Goal: Information Seeking & Learning: Learn about a topic

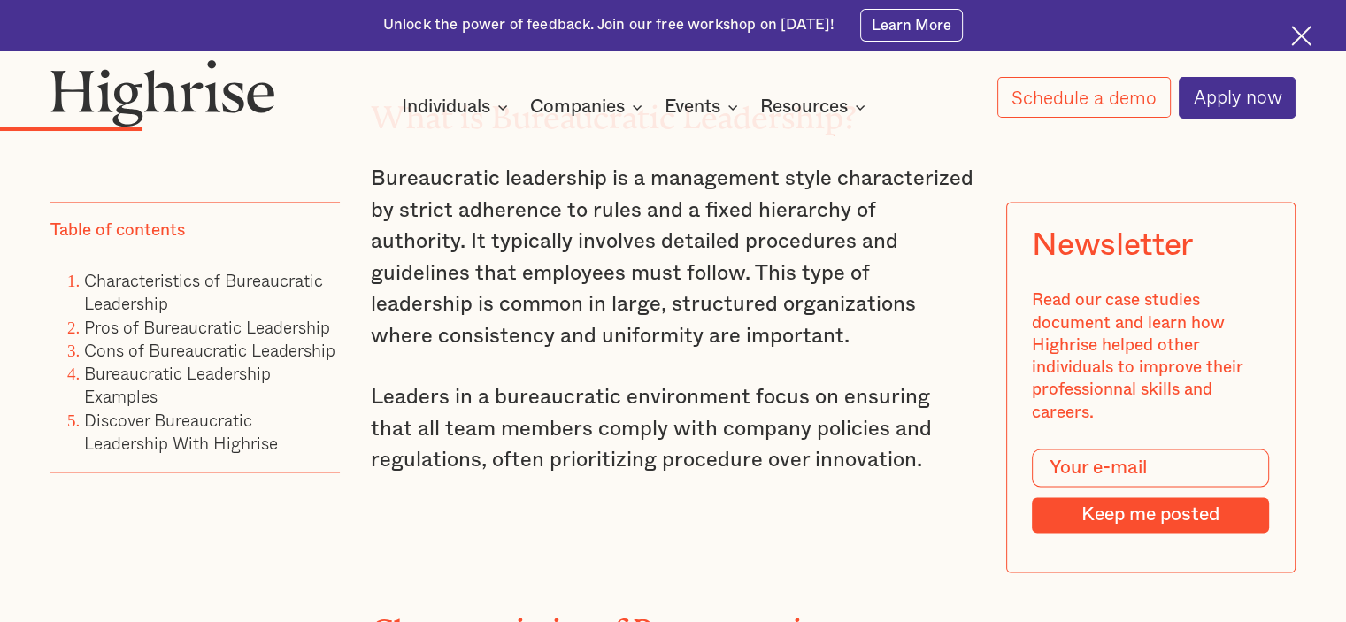
scroll to position [2601, 0]
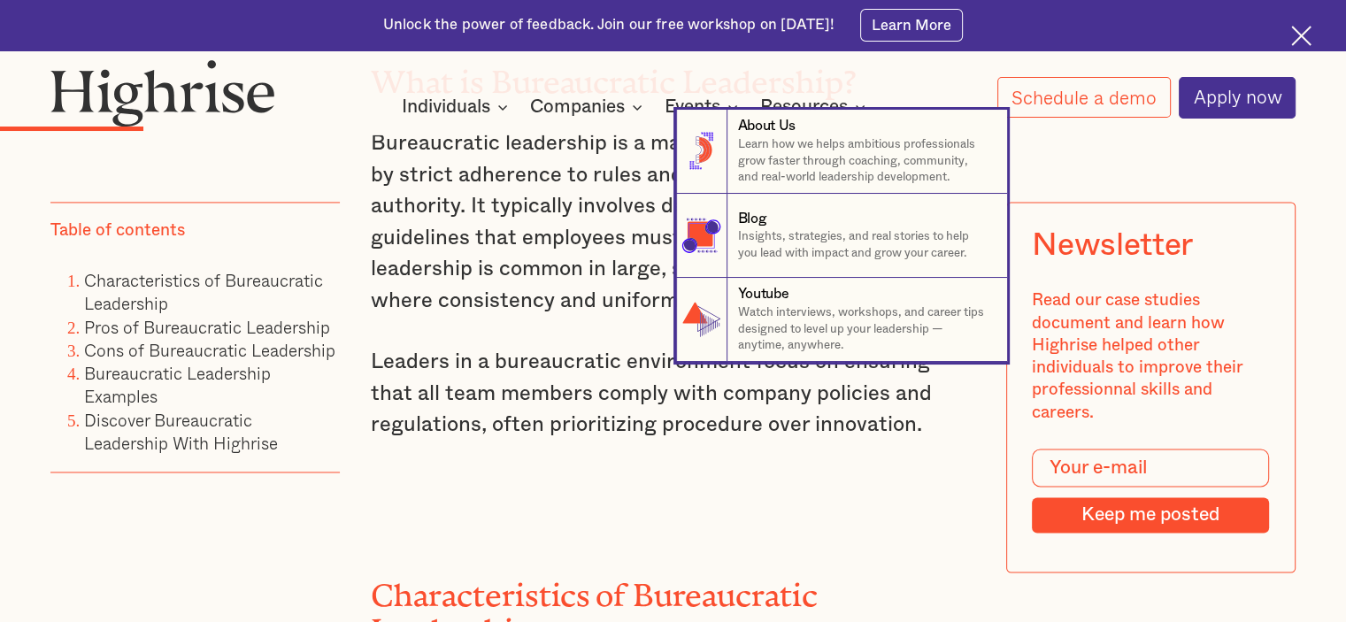
click at [632, 307] on nav "8 About Us Learn how we helps ambitious professionals grow faster through coach…" at bounding box center [673, 236] width 1346 height 252
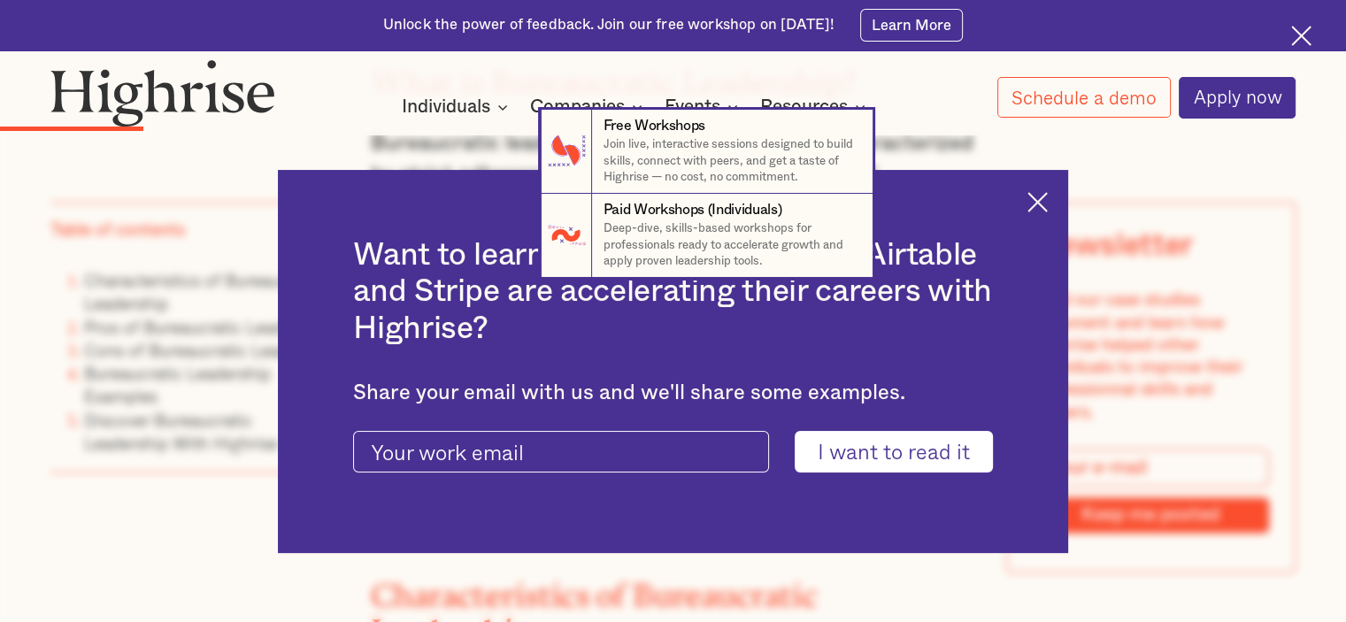
click at [1046, 194] on nav "7 Free Workshops Join live, interactive sessions designed to build skills, conn…" at bounding box center [673, 194] width 1346 height 168
click at [1044, 202] on nav "7 Free Workshops Join live, interactive sessions designed to build skills, conn…" at bounding box center [673, 194] width 1346 height 168
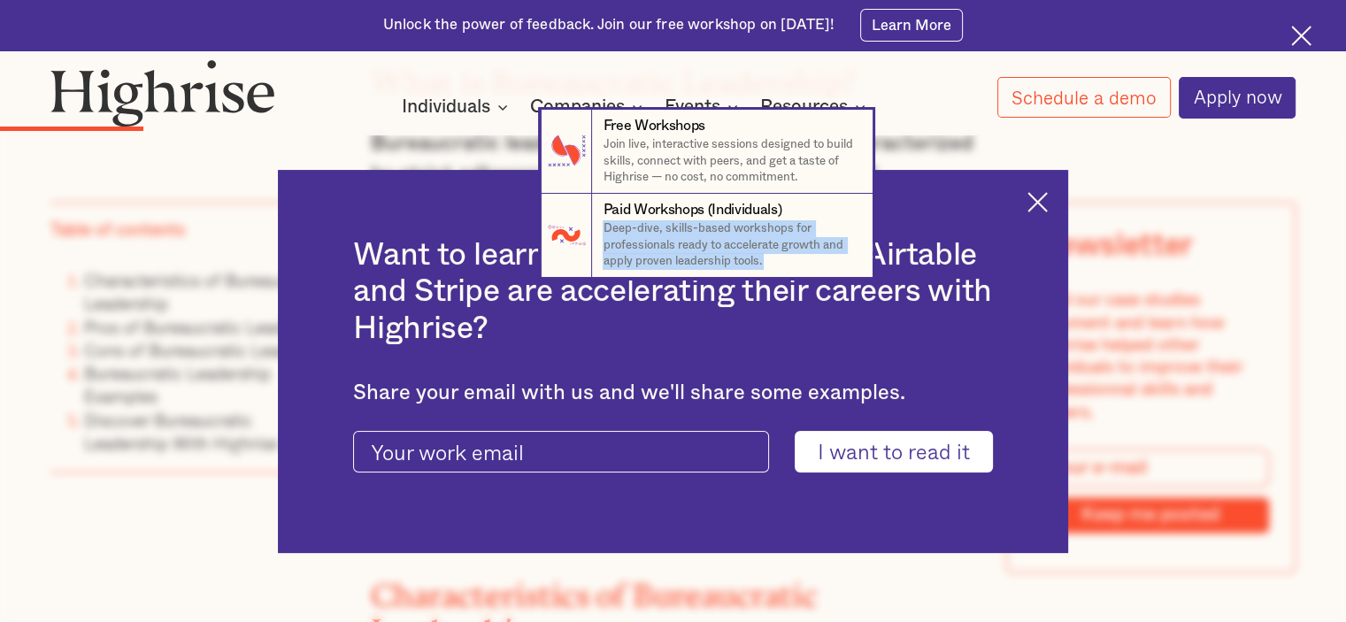
click at [1044, 202] on nav "7 Free Workshops Join live, interactive sessions designed to build skills, conn…" at bounding box center [673, 194] width 1346 height 168
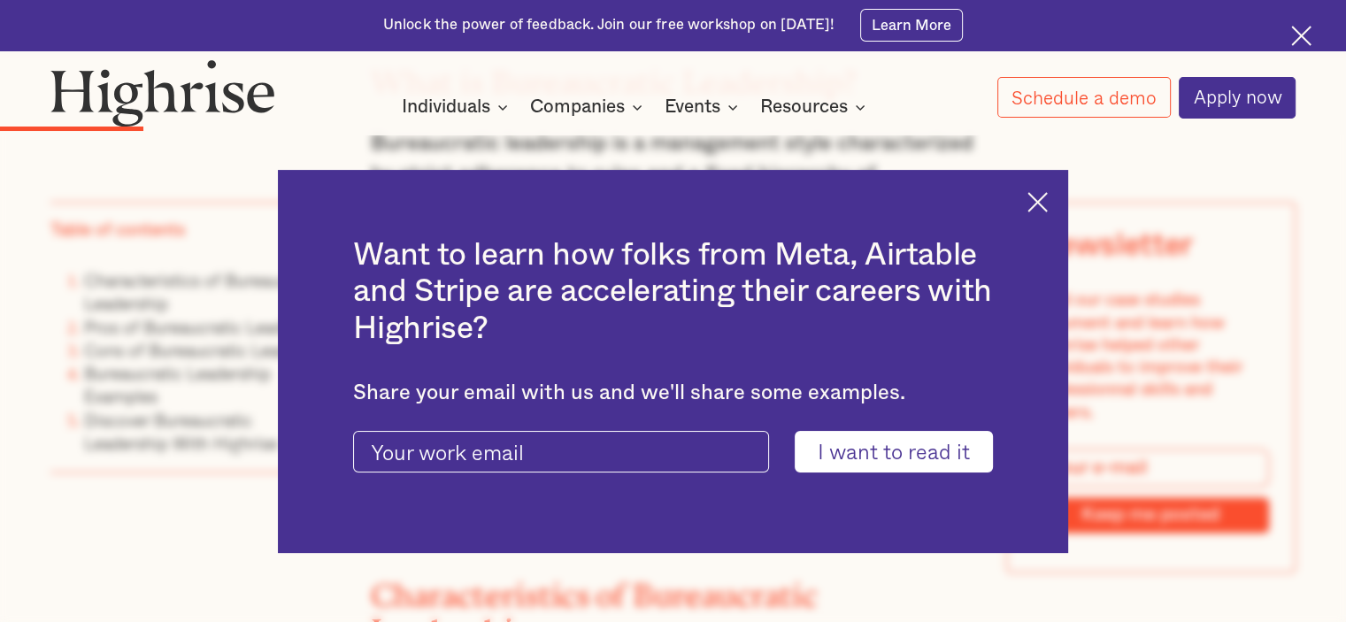
click at [973, 292] on h2 "Want to learn how folks from Meta, Airtable and Stripe are accelerating their c…" at bounding box center [672, 292] width 639 height 110
click at [1046, 198] on img at bounding box center [1037, 202] width 20 height 20
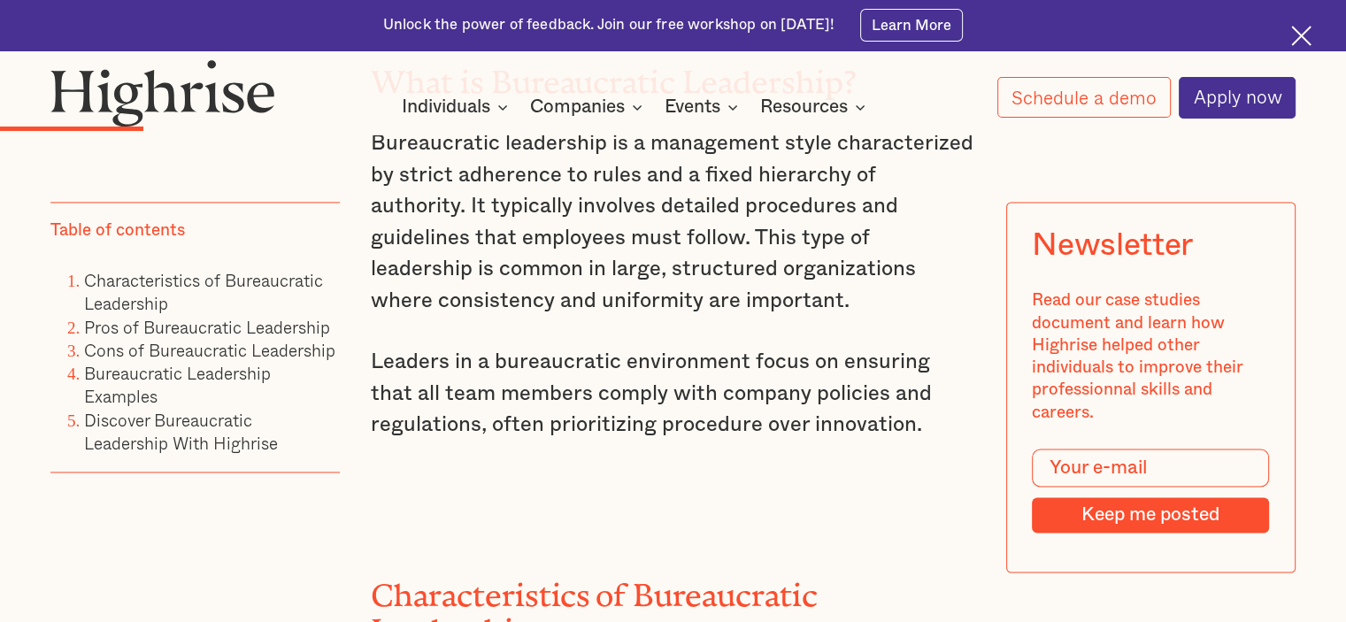
click at [938, 304] on p "Bureaucratic leadership is a management style characterized by strict adherence…" at bounding box center [673, 222] width 604 height 189
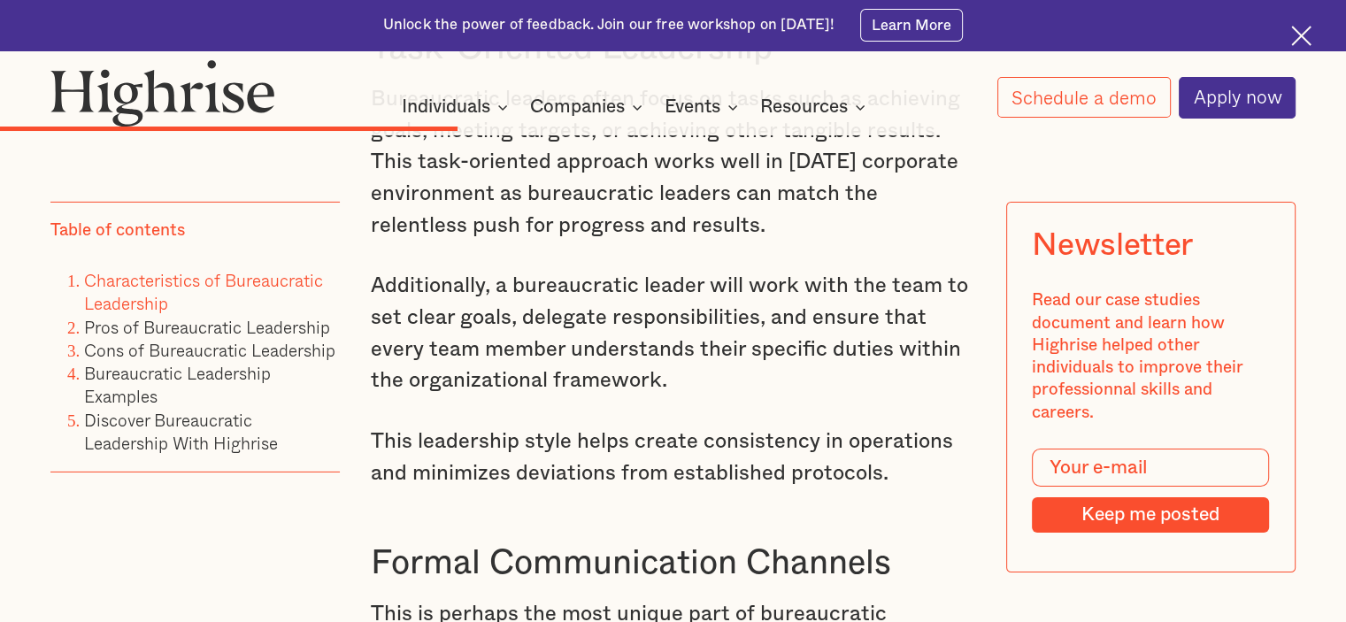
scroll to position [5786, 0]
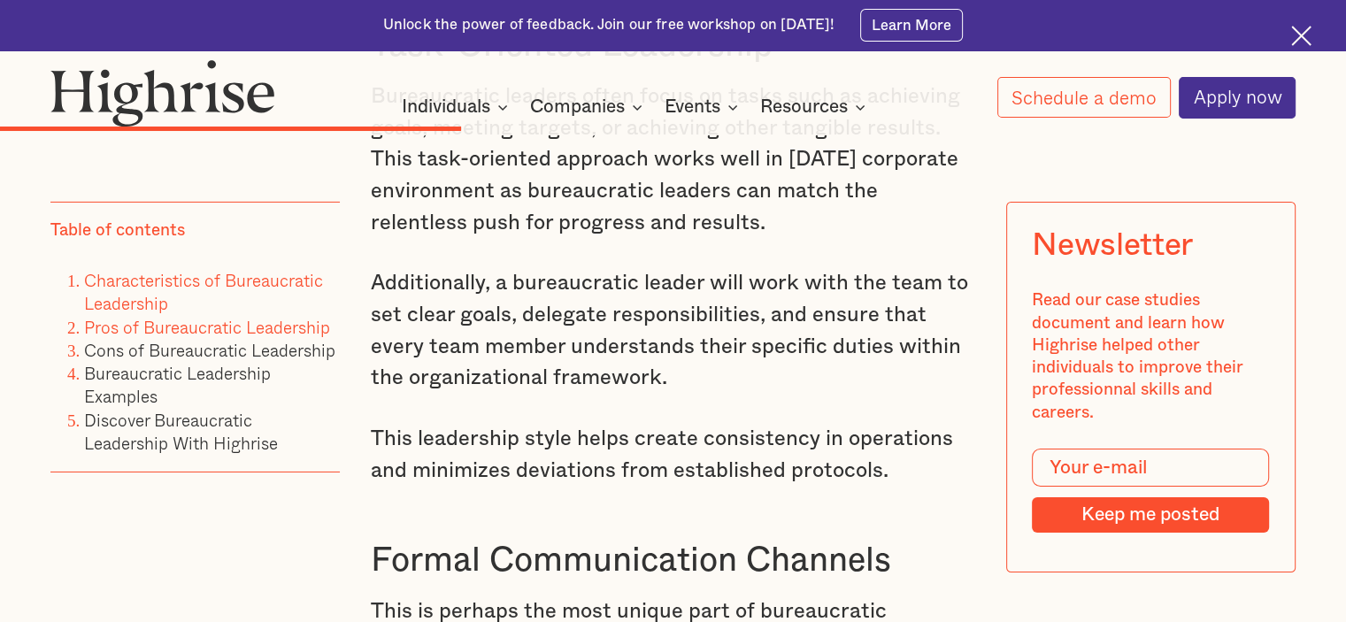
click at [259, 327] on link "Pros of Bureaucratic Leadership" at bounding box center [207, 327] width 246 height 26
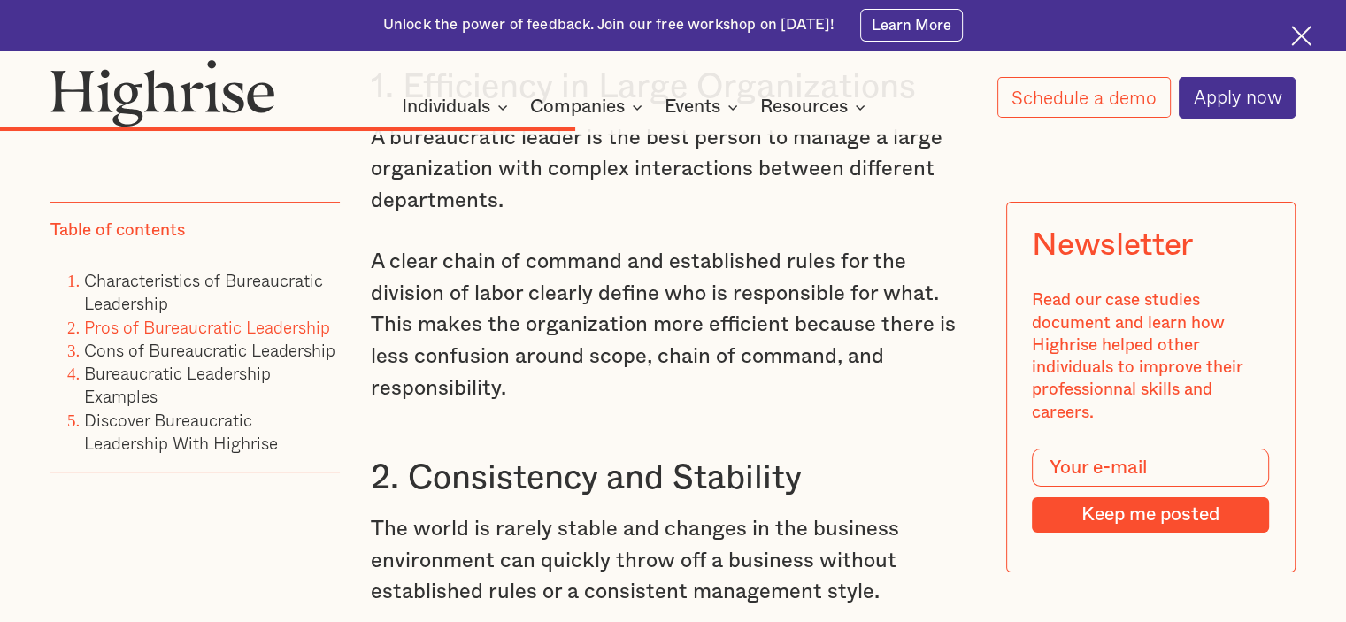
scroll to position [6931, 0]
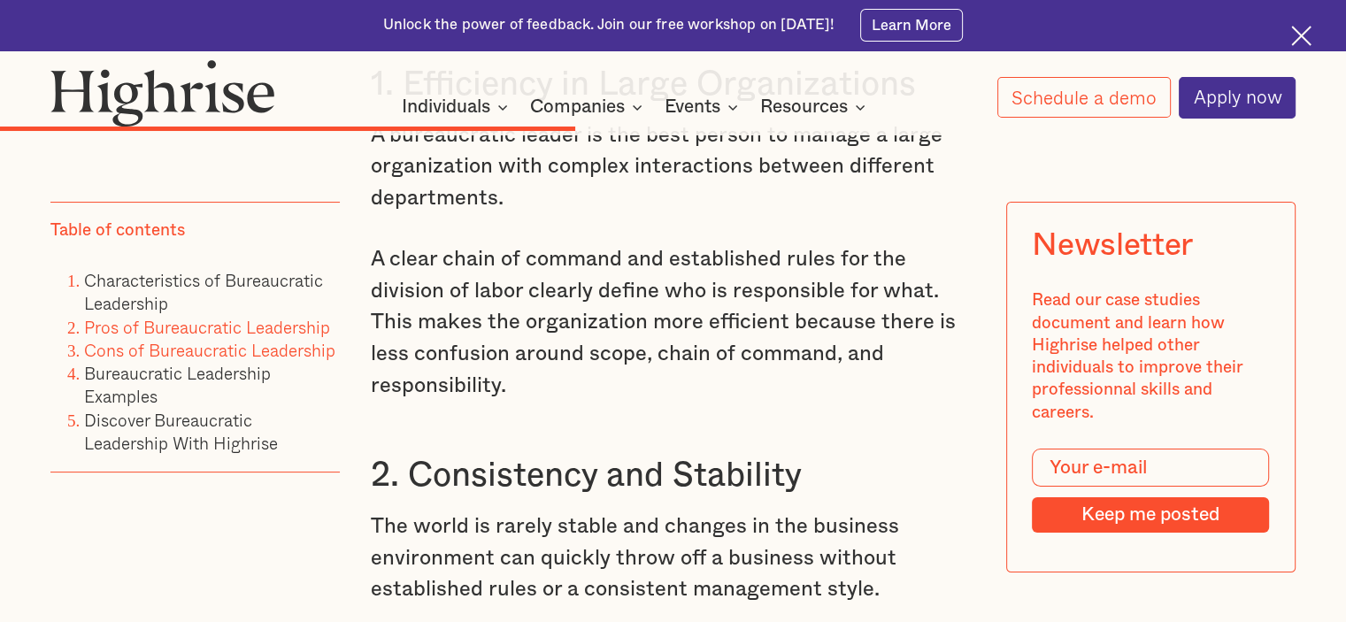
click at [198, 350] on link "Cons of Bureaucratic Leadership" at bounding box center [209, 350] width 251 height 26
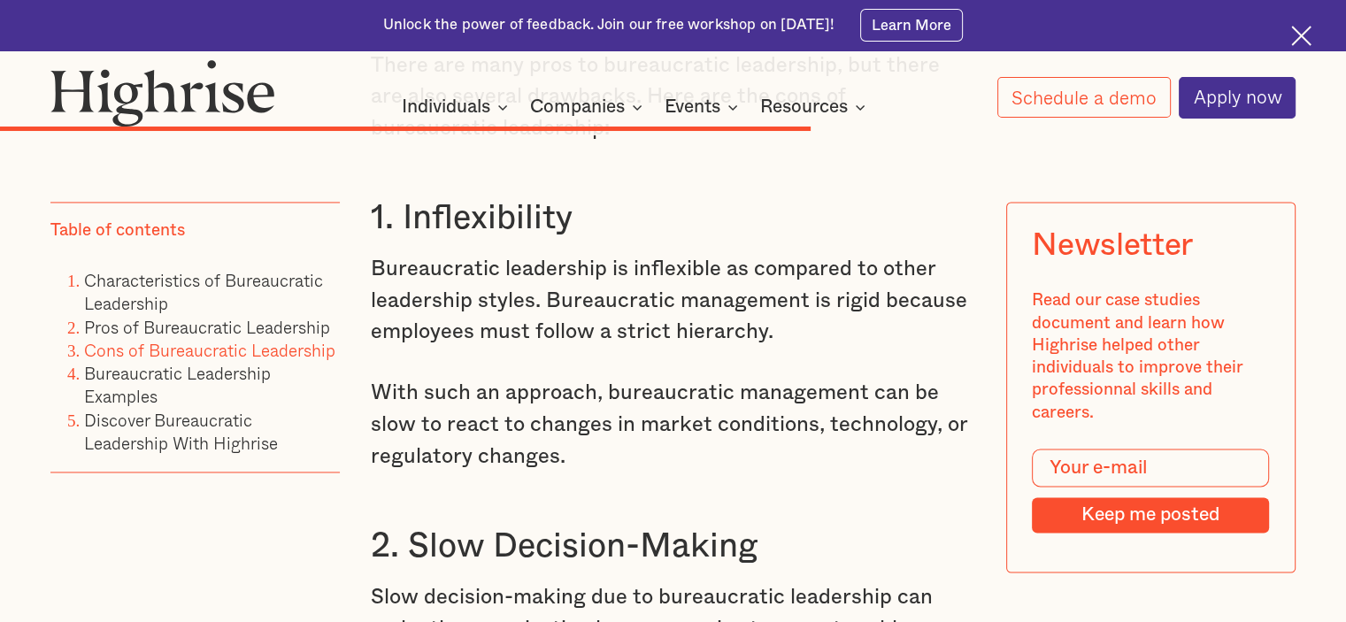
scroll to position [9318, 0]
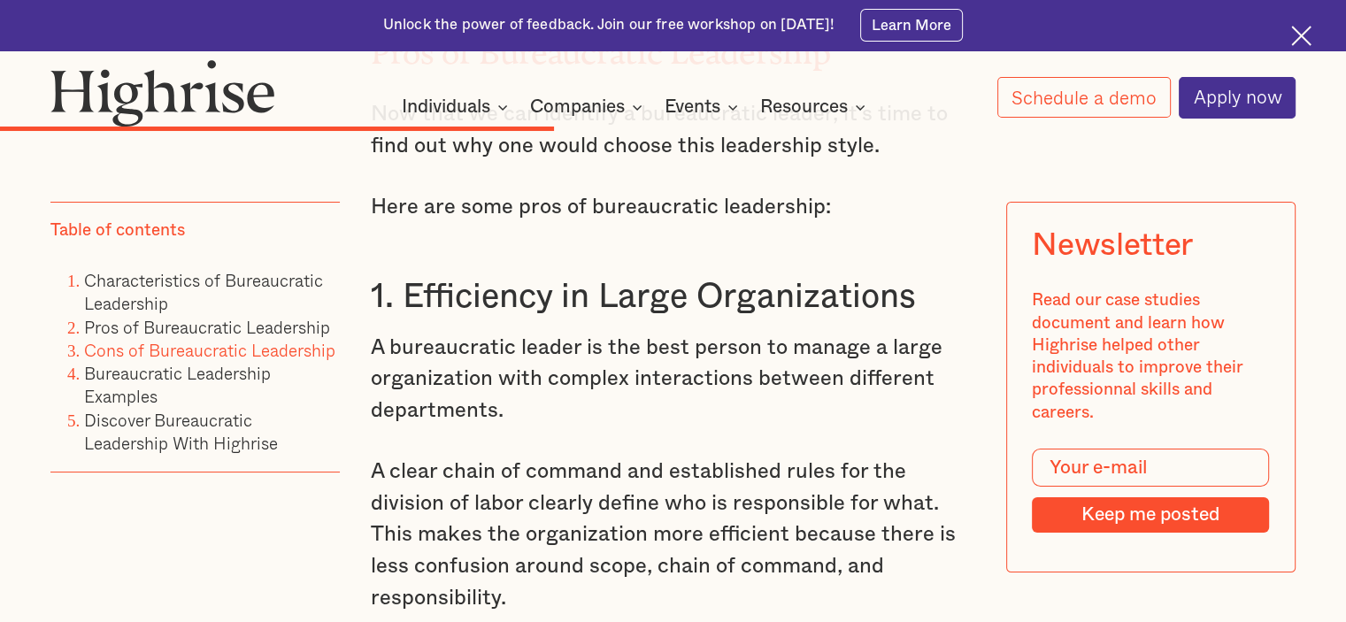
scroll to position [5786, 0]
